Goal: Task Accomplishment & Management: Manage account settings

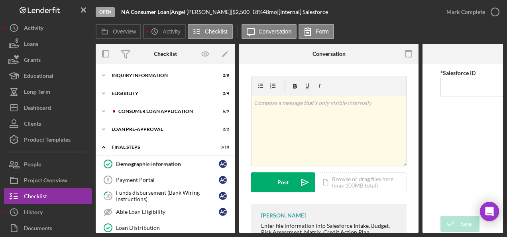
scroll to position [43, 0]
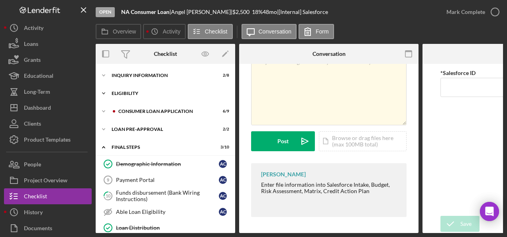
click at [120, 89] on div "Icon/Expander Eligibility 2 / 4" at bounding box center [166, 93] width 140 height 16
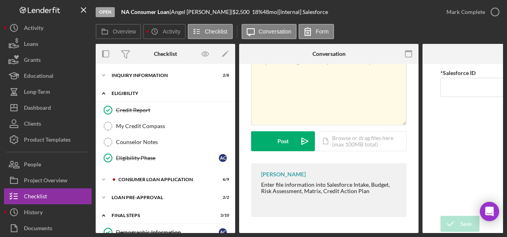
scroll to position [80, 0]
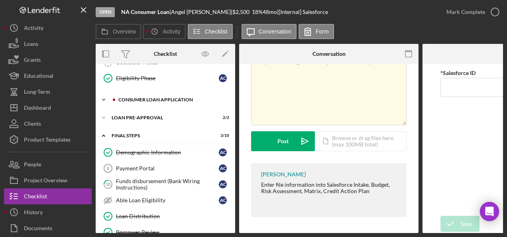
click at [124, 97] on div "Consumer Loan Application" at bounding box center [171, 99] width 107 height 5
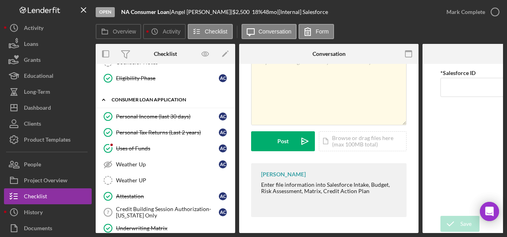
scroll to position [0, 0]
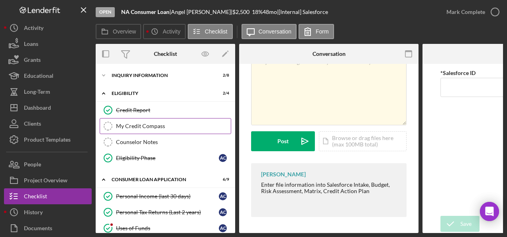
click at [110, 121] on icon "My Credit Compass" at bounding box center [108, 126] width 20 height 20
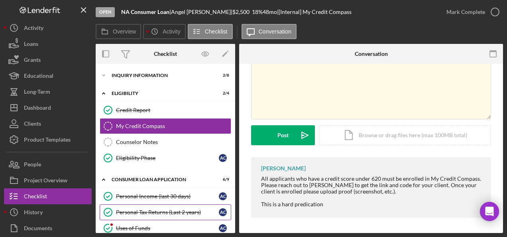
scroll to position [120, 0]
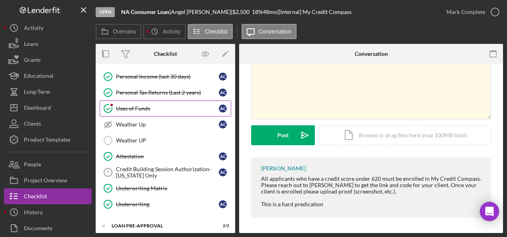
click at [121, 105] on div "Uses of Funds" at bounding box center [167, 108] width 103 height 6
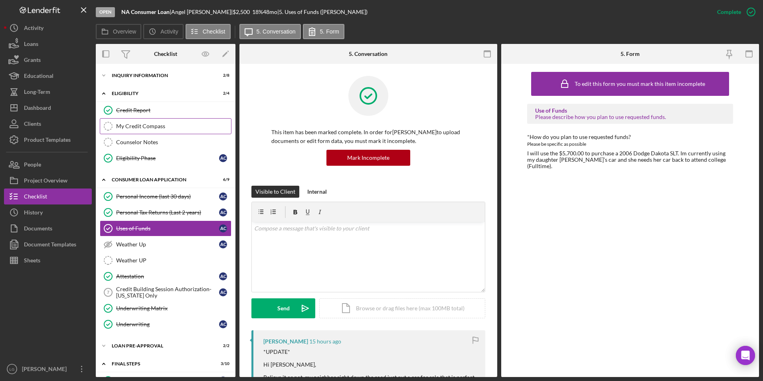
click at [147, 126] on div "My Credit Compass" at bounding box center [173, 126] width 115 height 6
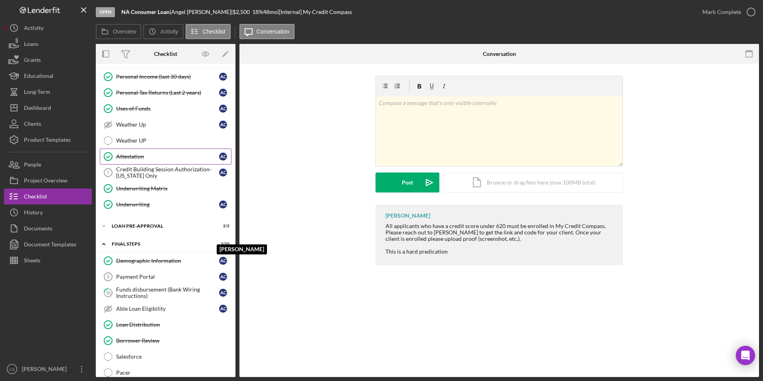
scroll to position [40, 0]
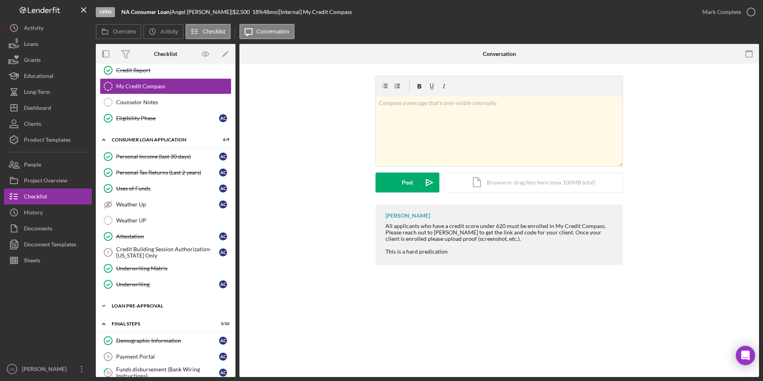
click at [141, 301] on div "Icon/Expander Loan Pre-Approval 2 / 2" at bounding box center [166, 306] width 140 height 16
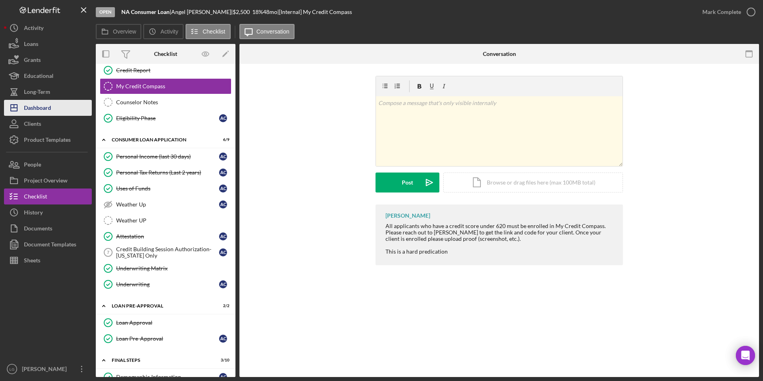
click at [33, 107] on div "Dashboard" at bounding box center [37, 109] width 27 height 18
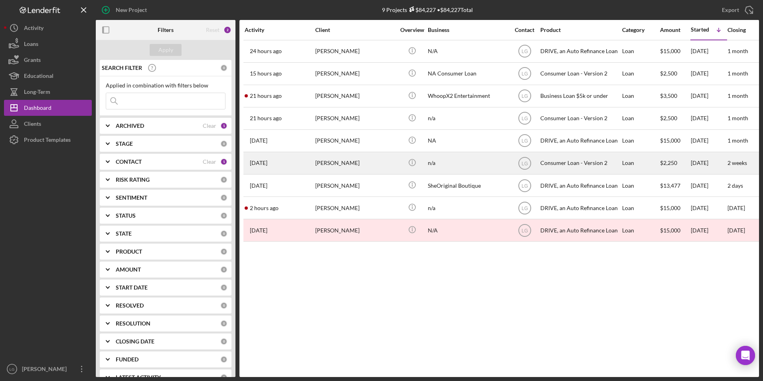
click at [344, 161] on div "[PERSON_NAME]" at bounding box center [355, 162] width 80 height 21
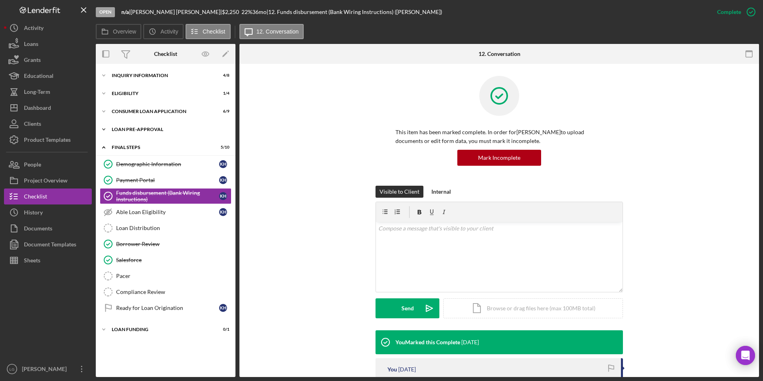
click at [146, 126] on div "Icon/Expander Loan Pre-Approval 1 / 2" at bounding box center [166, 129] width 140 height 16
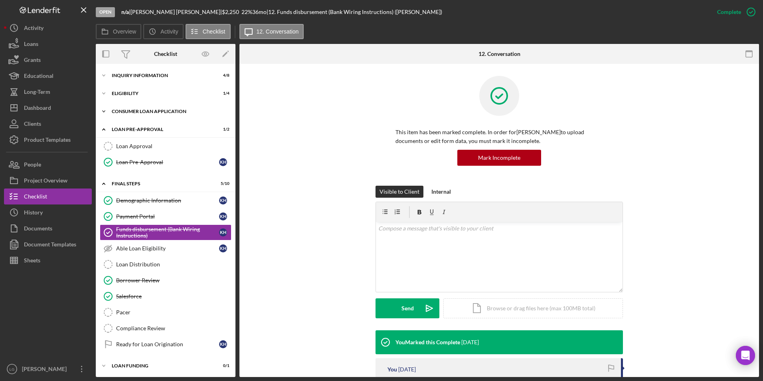
click at [147, 113] on div "Consumer Loan Application" at bounding box center [169, 111] width 114 height 5
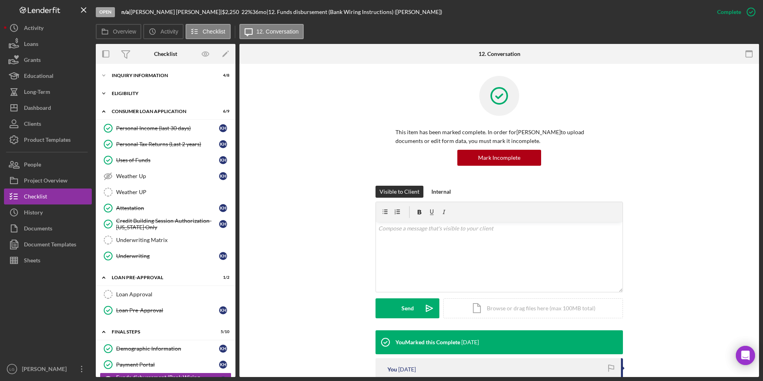
click at [133, 95] on div "Eligibility" at bounding box center [169, 93] width 114 height 5
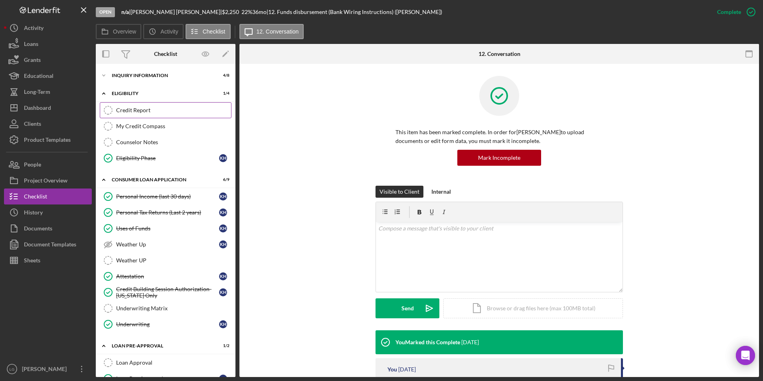
drag, startPoint x: 140, startPoint y: 118, endPoint x: 144, endPoint y: 115, distance: 5.4
click at [144, 115] on div "Credit Report Credit Report My Credit Compass My Credit Compass Counselor Notes…" at bounding box center [166, 136] width 140 height 68
click at [154, 126] on div "My Credit Compass" at bounding box center [173, 126] width 115 height 6
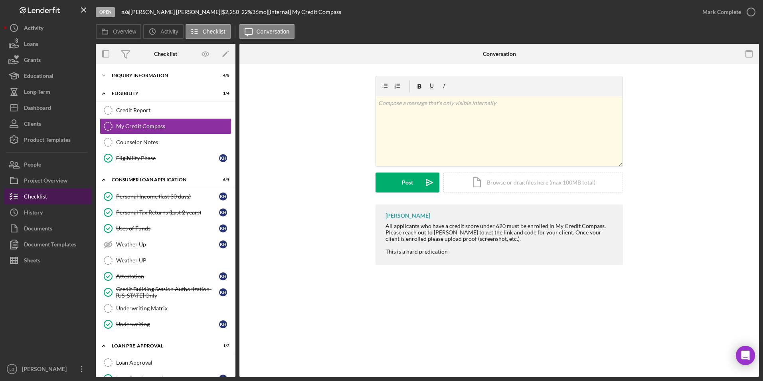
click at [26, 191] on div "Checklist" at bounding box center [35, 197] width 23 height 18
